Goal: Task Accomplishment & Management: Manage account settings

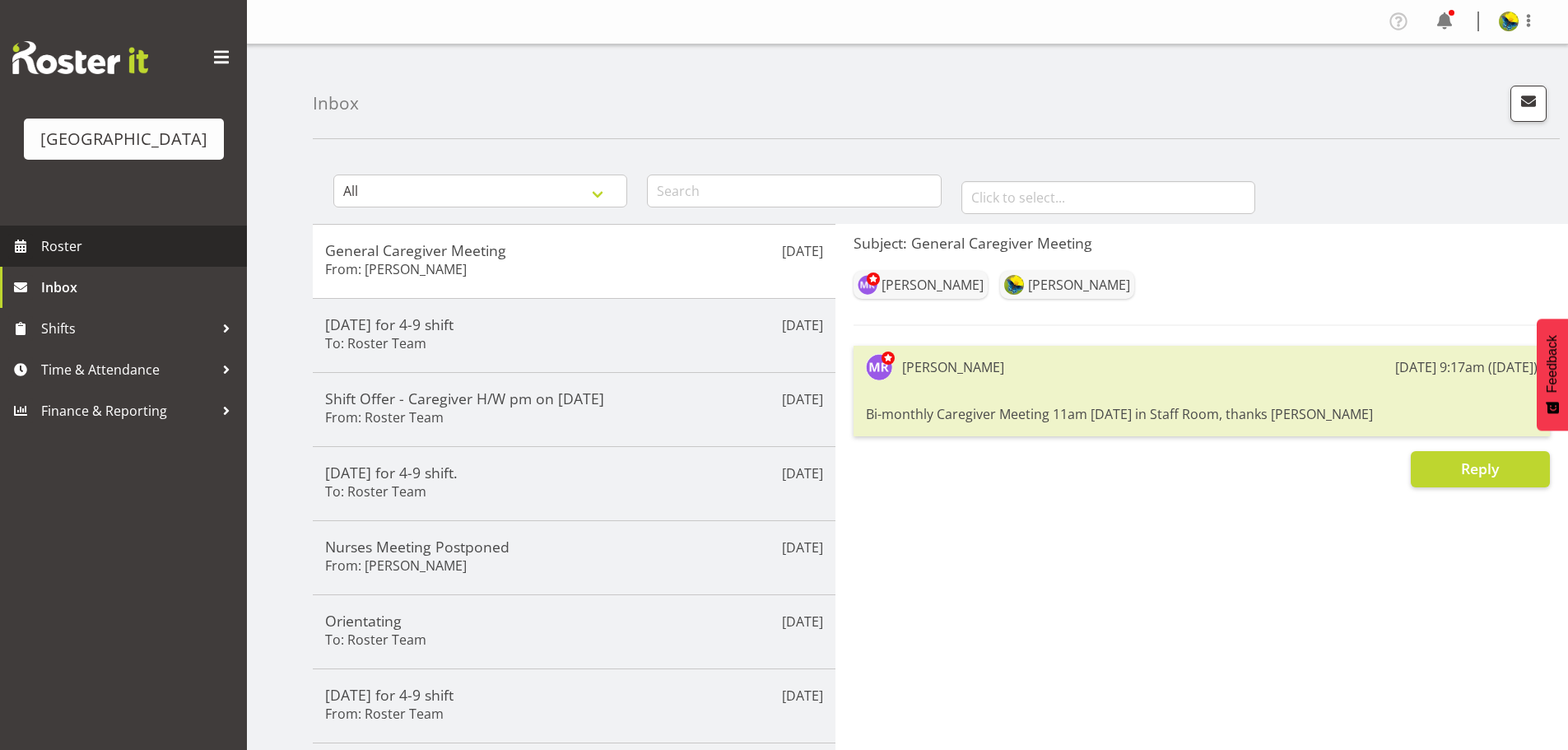
click at [83, 258] on span "Roster" at bounding box center [140, 246] width 198 height 25
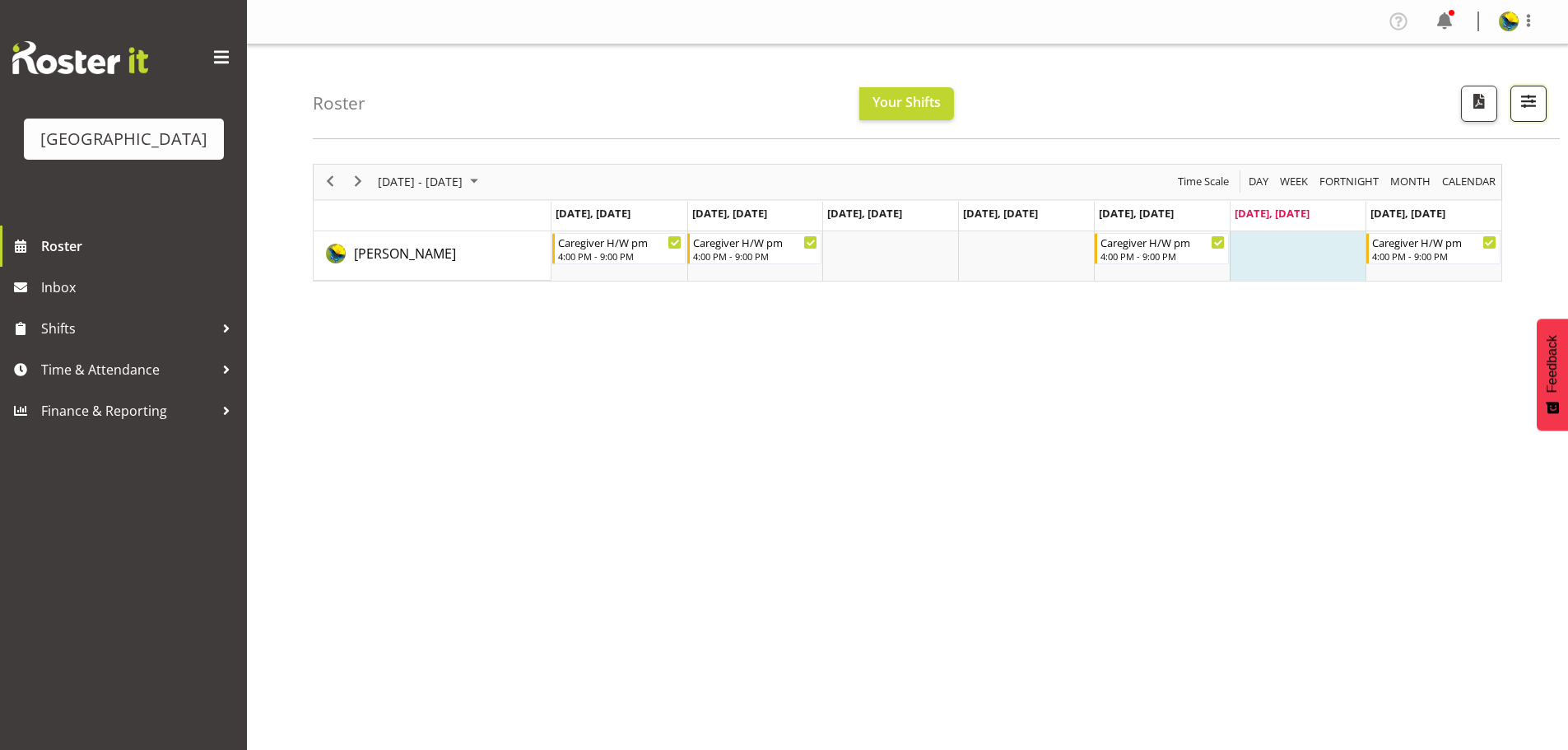
click at [1537, 106] on button "button" at bounding box center [1528, 104] width 36 height 36
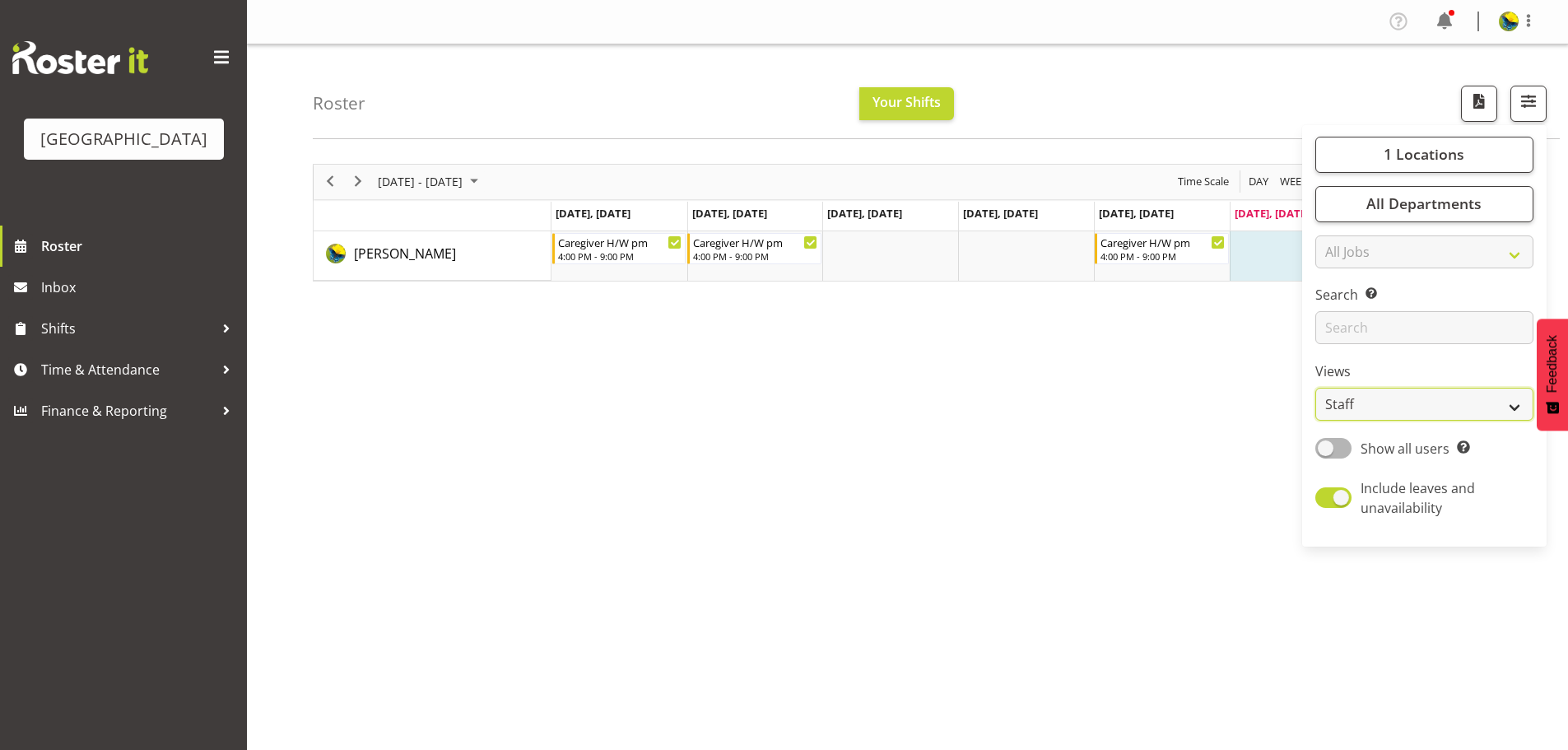
click at [1380, 421] on select "Staff Role Shift - Horizontal Shift - Vertical Staff - Location" at bounding box center [1425, 404] width 218 height 33
select select "shift"
click at [1315, 421] on select "Staff Role Shift - Horizontal Shift - Vertical Staff - Location" at bounding box center [1425, 404] width 218 height 33
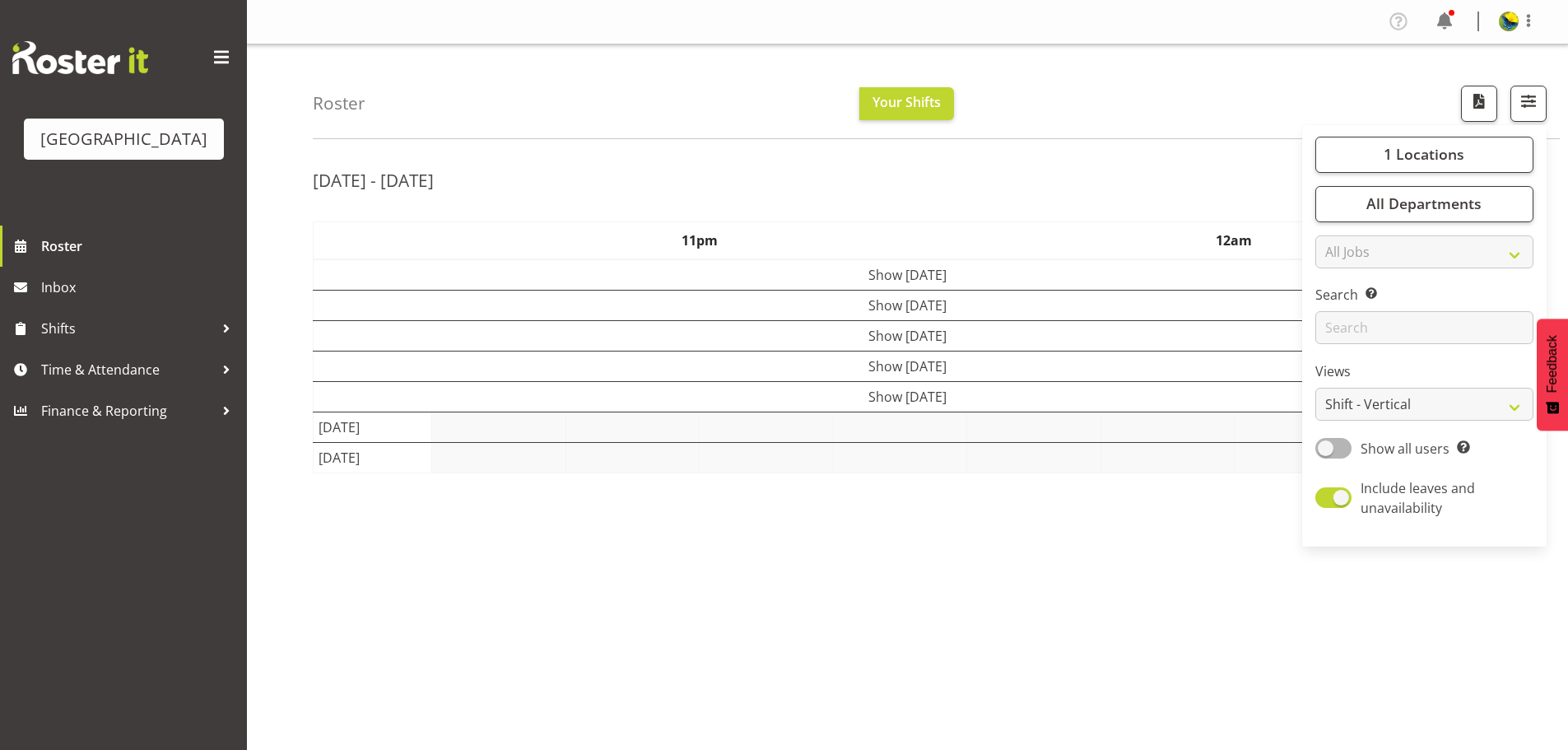
click at [1080, 120] on div "Roster Your Shifts 1 Locations [GEOGRAPHIC_DATA] Kitchen [GEOGRAPHIC_DATA] Sele…" at bounding box center [936, 92] width 1247 height 94
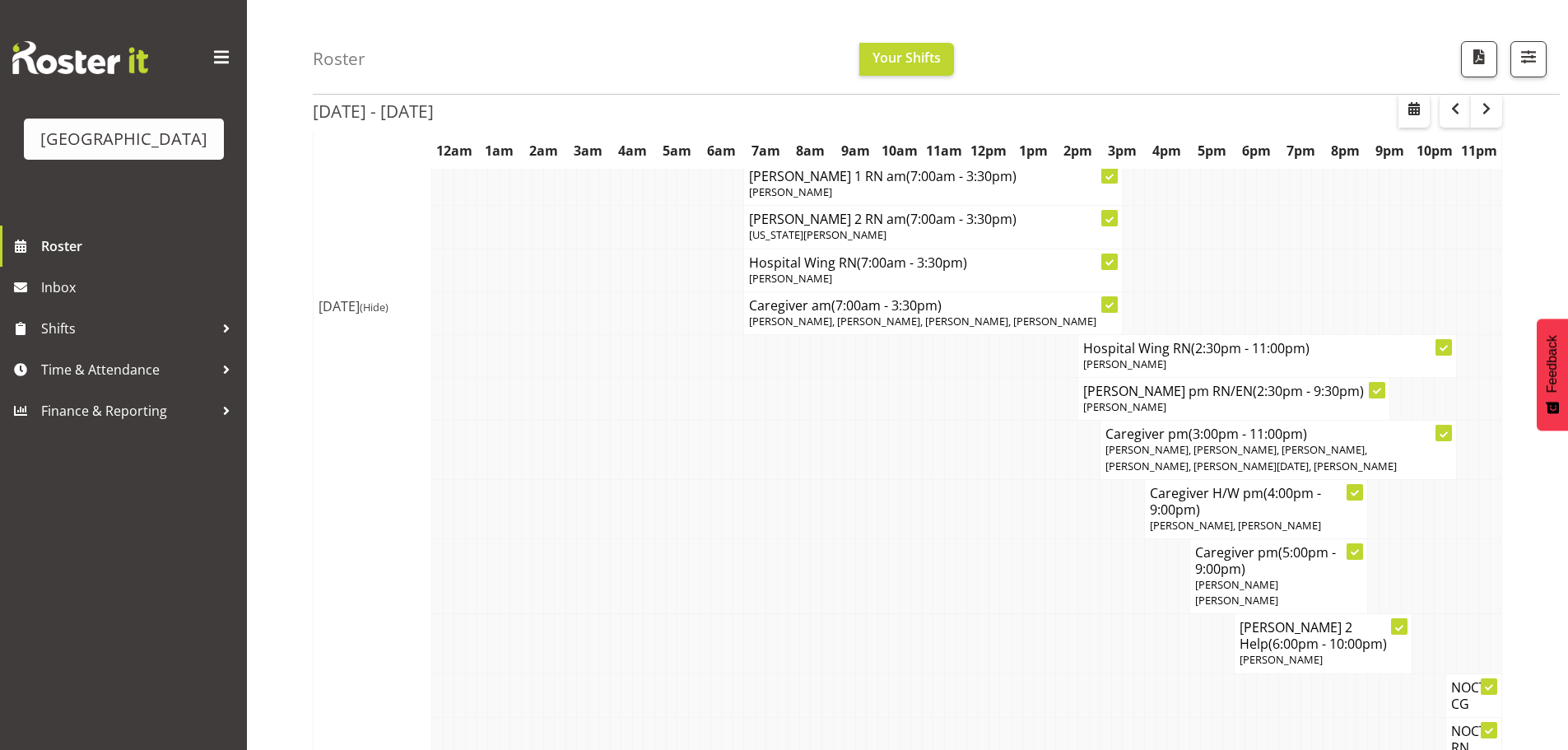
scroll to position [1551, 0]
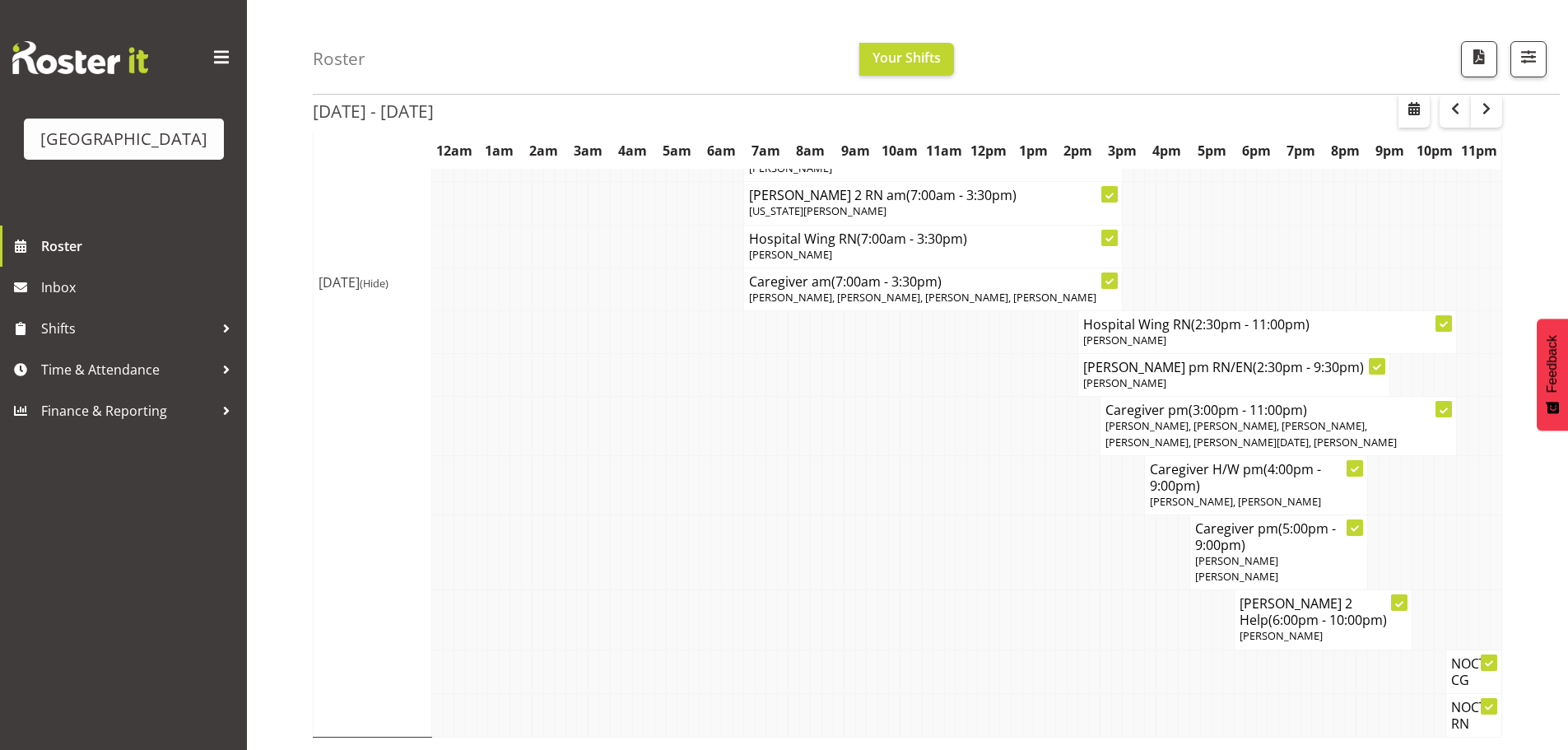
drag, startPoint x: 503, startPoint y: 31, endPoint x: 987, endPoint y: 112, distance: 490.7
click at [1031, 63] on div "Roster Your Shifts 1 Locations [GEOGRAPHIC_DATA] Kitchen [GEOGRAPHIC_DATA] Sele…" at bounding box center [936, 47] width 1247 height 94
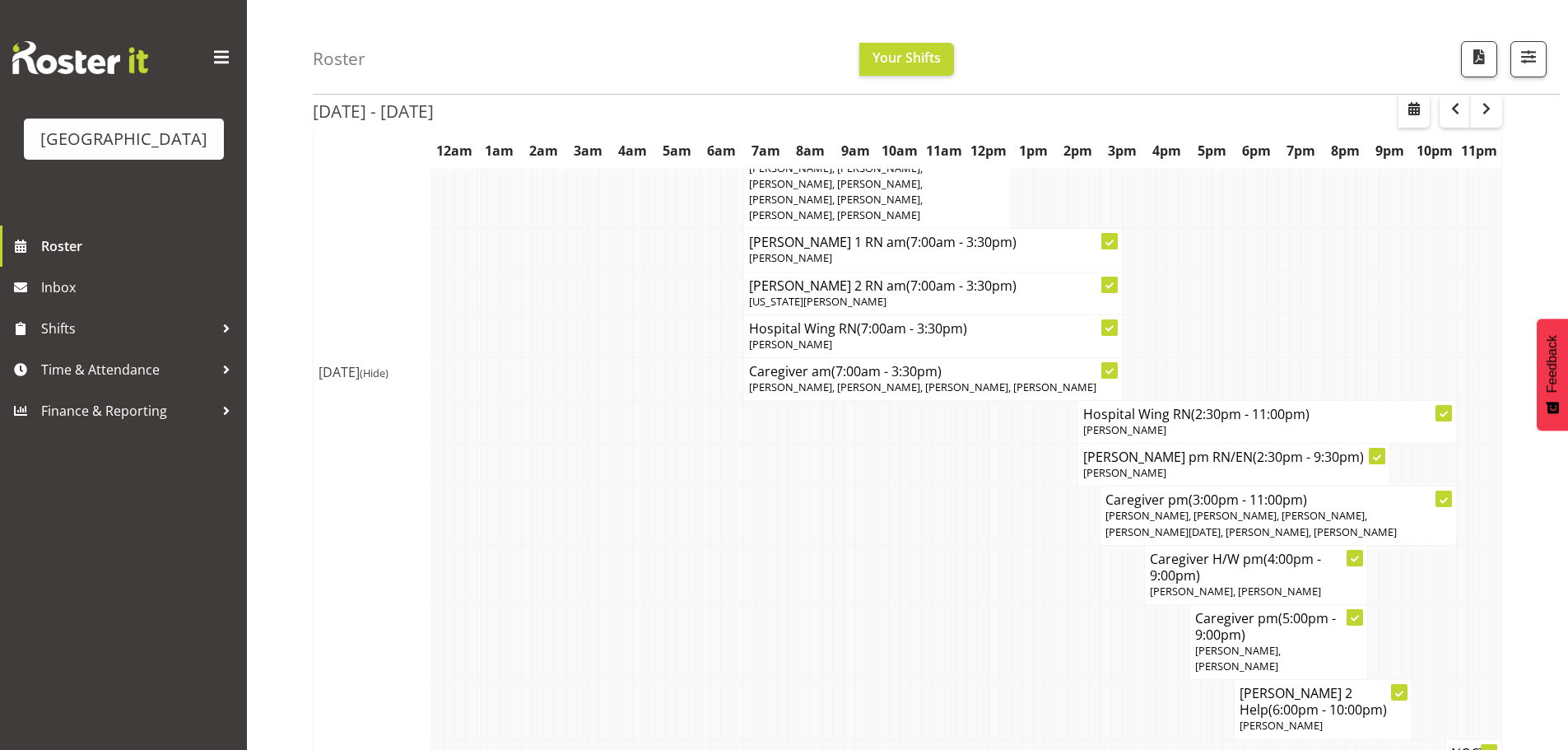
scroll to position [658, 0]
